Goal: Task Accomplishment & Management: Use online tool/utility

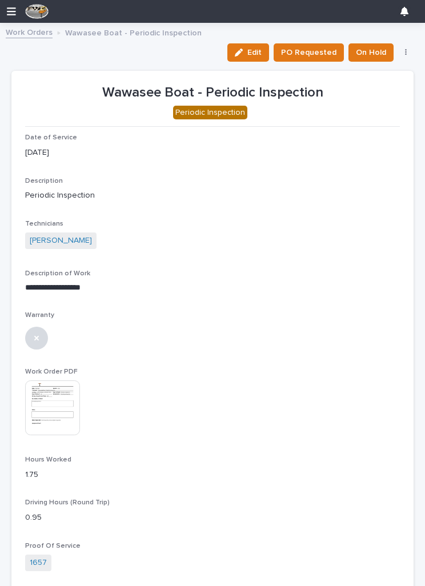
click at [37, 33] on link "Work Orders" at bounding box center [29, 31] width 47 height 13
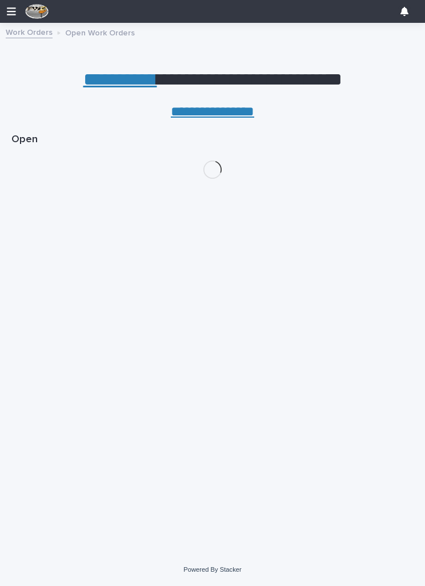
scroll to position [18, 0]
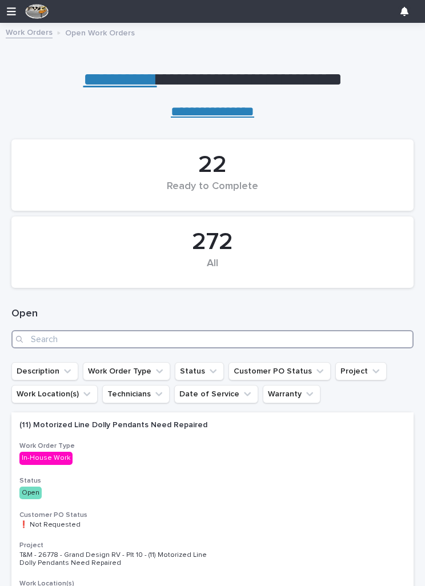
click at [177, 336] on input "Search" at bounding box center [212, 339] width 402 height 18
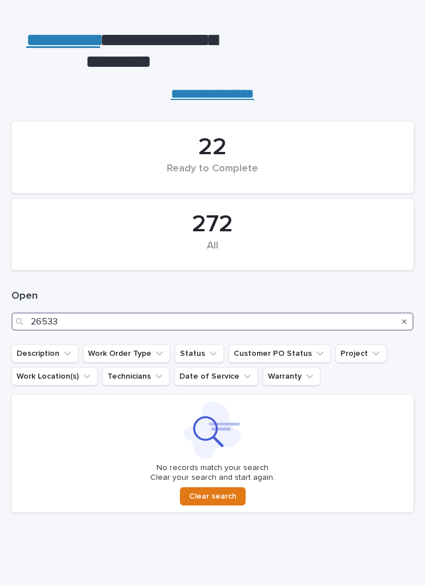
scroll to position [41, 0]
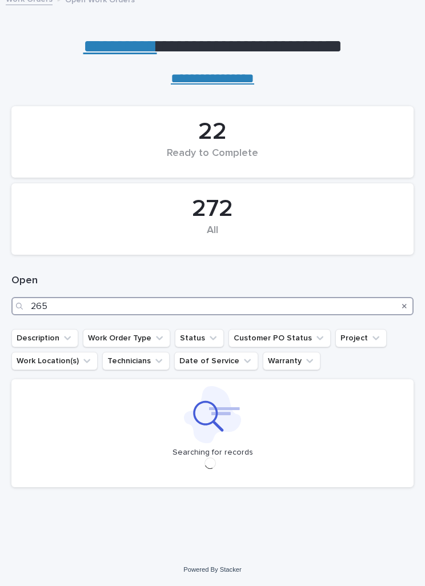
scroll to position [37, 0]
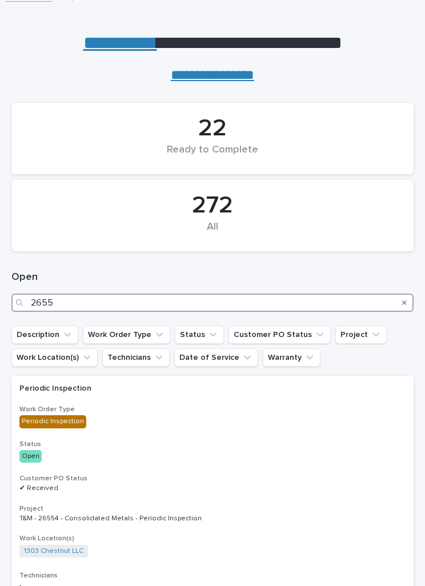
type input "26553"
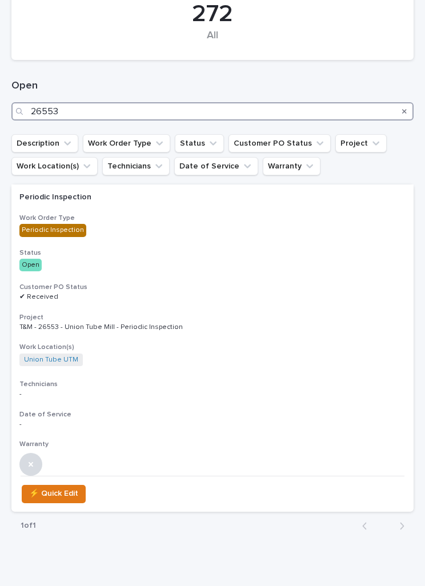
scroll to position [232, 0]
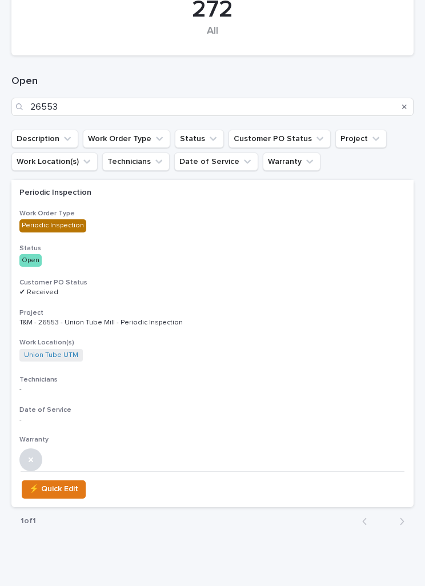
click at [238, 292] on p "✔ Received" at bounding box center [212, 292] width 386 height 8
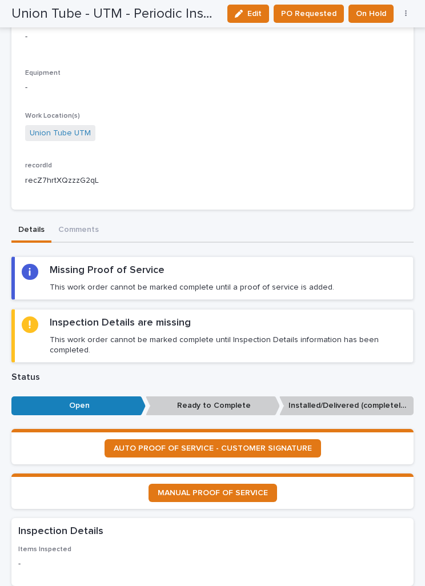
scroll to position [556, 0]
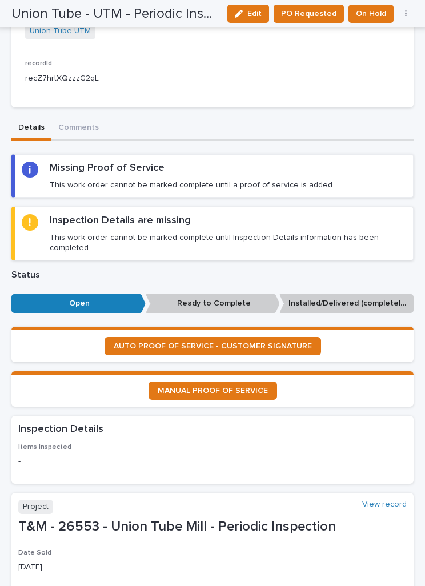
click at [267, 337] on link "AUTO PROOF OF SERVICE - CUSTOMER SIGNATURE" at bounding box center [212, 346] width 216 height 18
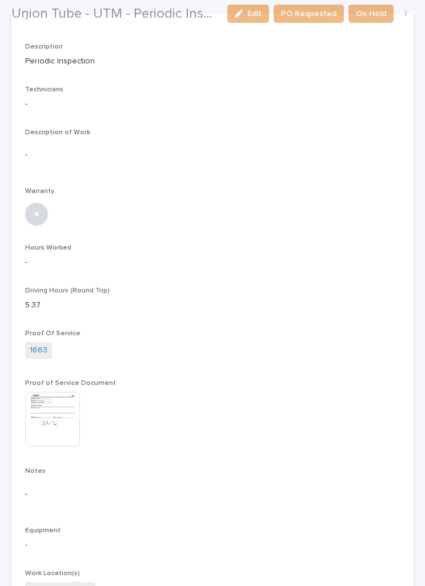
scroll to position [133, 0]
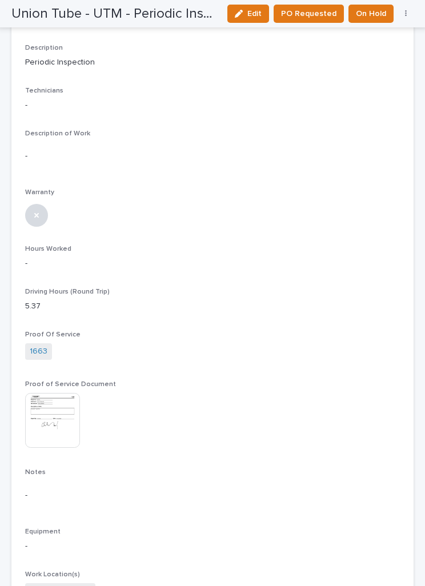
click at [263, 21] on button "Edit" at bounding box center [248, 14] width 42 height 18
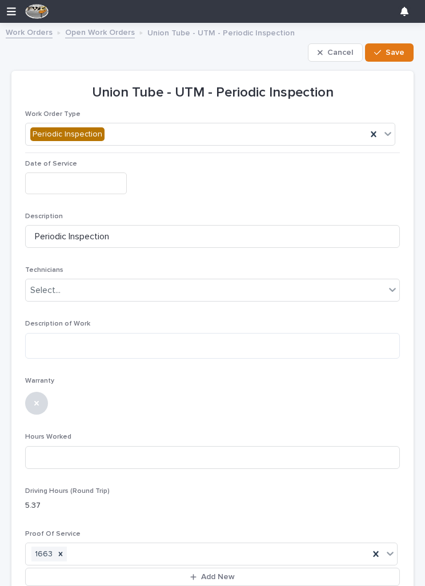
scroll to position [0, 0]
click at [89, 177] on input "text" at bounding box center [76, 182] width 102 height 21
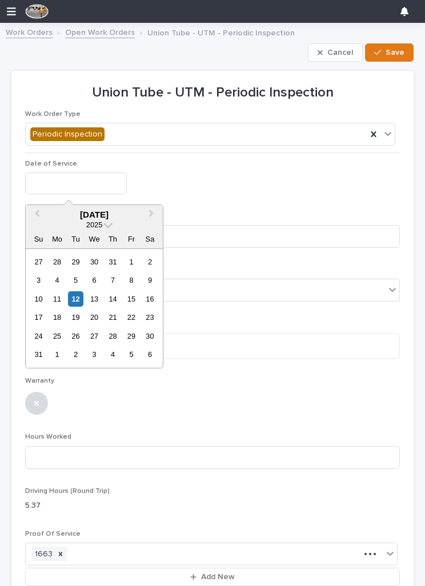
click at [81, 297] on div "12" at bounding box center [75, 298] width 15 height 15
type input "**********"
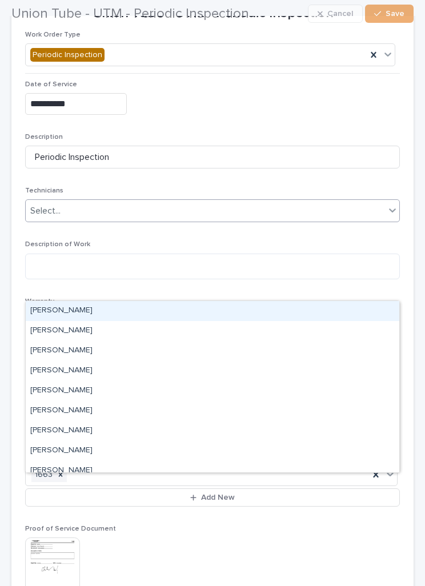
scroll to position [79, 0]
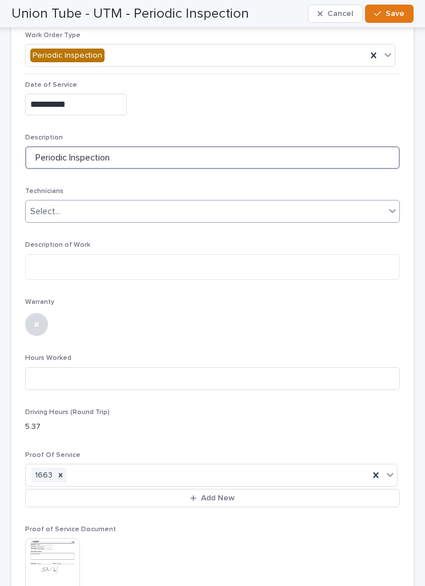
click at [200, 148] on input "Periodic Inspection" at bounding box center [212, 157] width 375 height 23
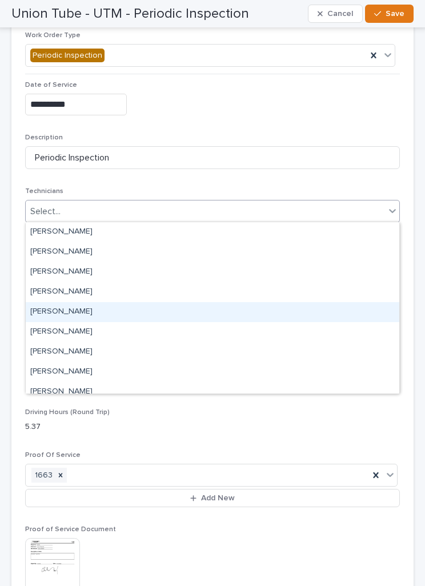
click at [156, 311] on div "[PERSON_NAME]" at bounding box center [212, 312] width 373 height 20
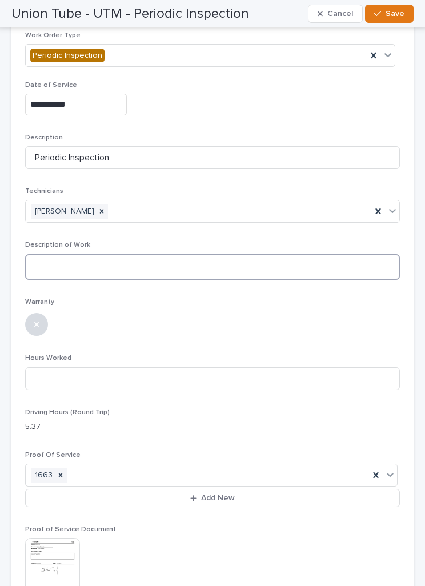
click at [164, 267] on textarea at bounding box center [212, 267] width 375 height 26
type textarea "*"
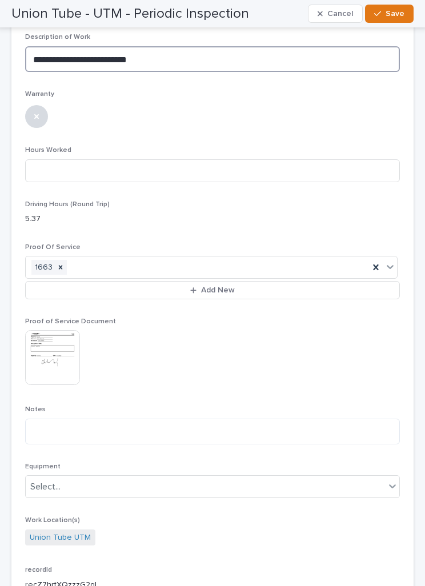
scroll to position [285, 0]
type textarea "**********"
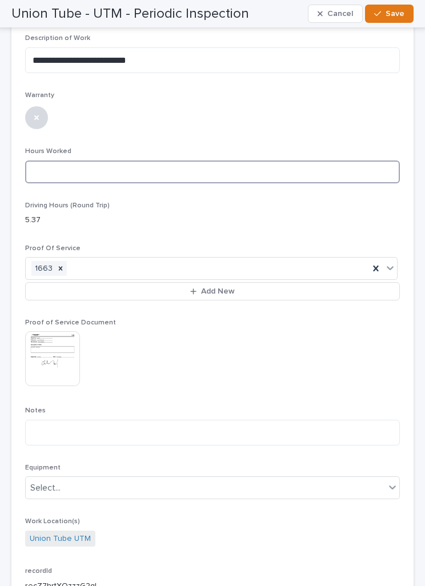
click at [306, 164] on input at bounding box center [212, 171] width 375 height 23
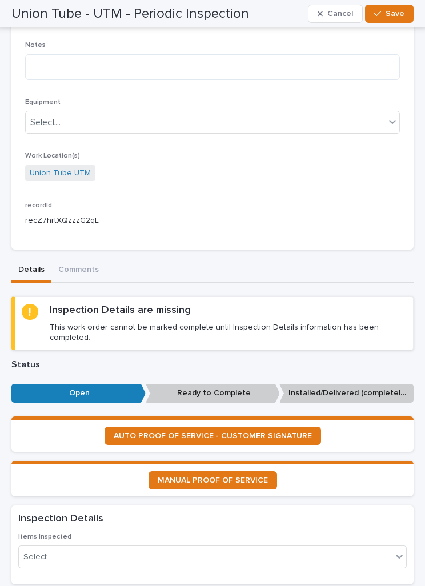
scroll to position [904, 0]
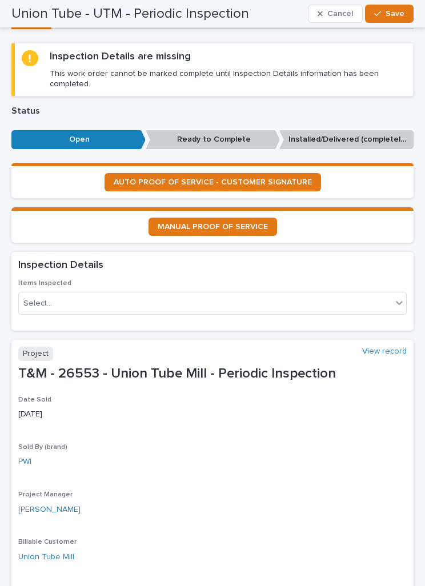
type input "1.5"
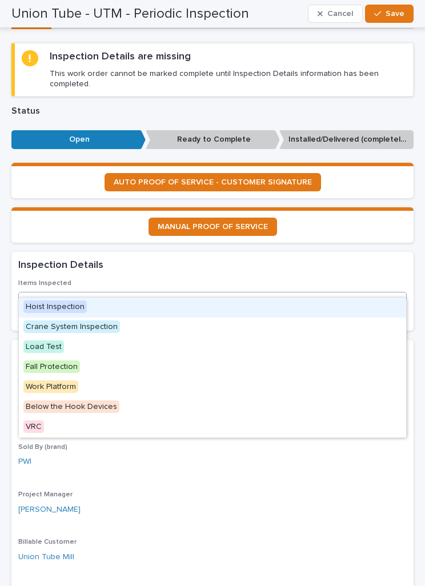
click at [241, 308] on div "Hoist Inspection" at bounding box center [212, 307] width 387 height 20
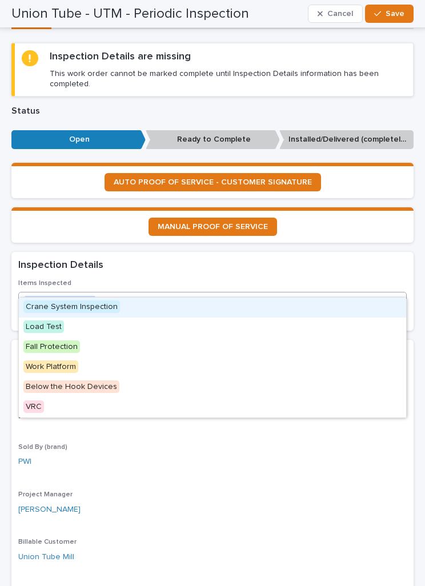
click at [242, 316] on div "Crane System Inspection" at bounding box center [212, 307] width 387 height 20
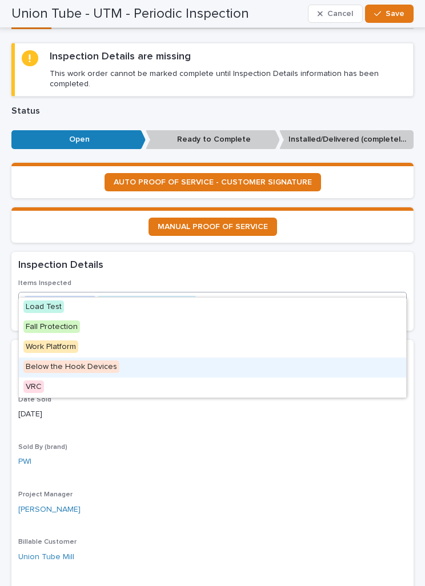
click at [201, 365] on div "Below the Hook Devices" at bounding box center [212, 367] width 387 height 20
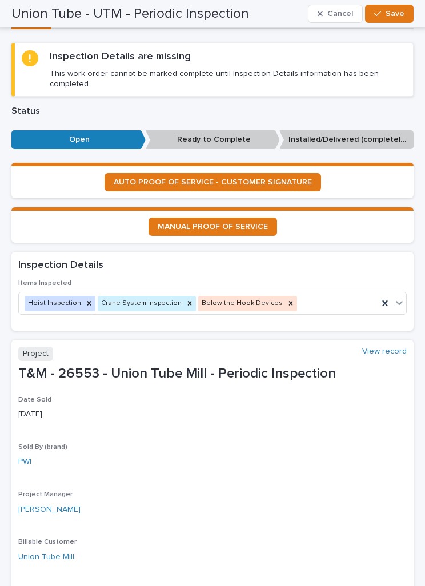
click at [396, 13] on span "Save" at bounding box center [394, 14] width 19 height 10
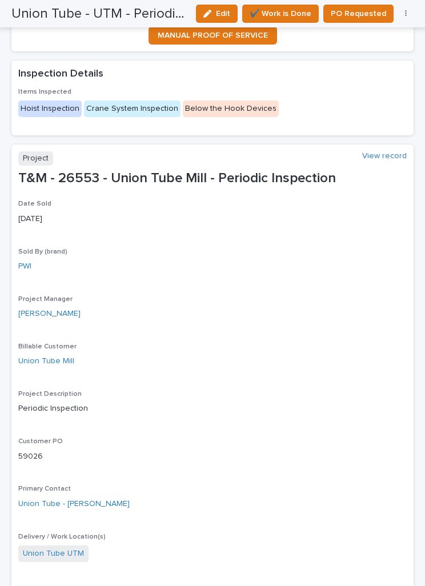
click at [298, 13] on span "✔️ Work is Done" at bounding box center [281, 14] width 62 height 14
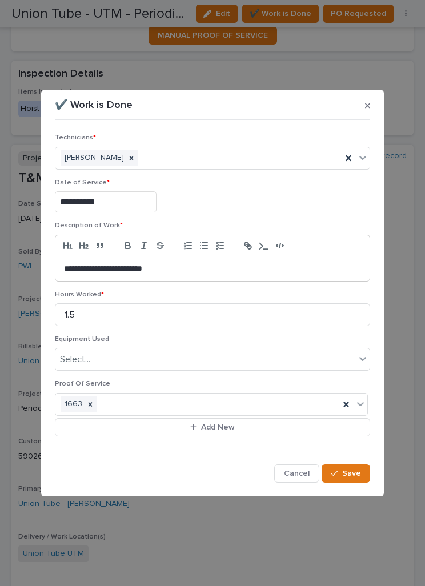
click at [352, 469] on span "Save" at bounding box center [351, 473] width 19 height 10
